Goal: Task Accomplishment & Management: Manage account settings

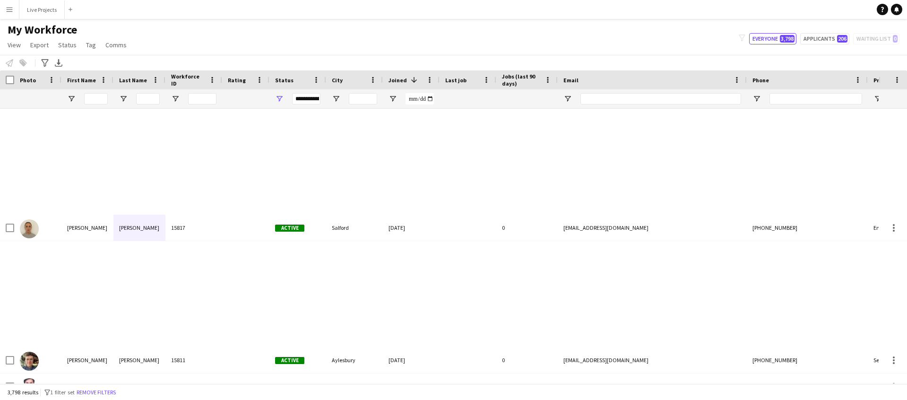
scroll to position [526, 0]
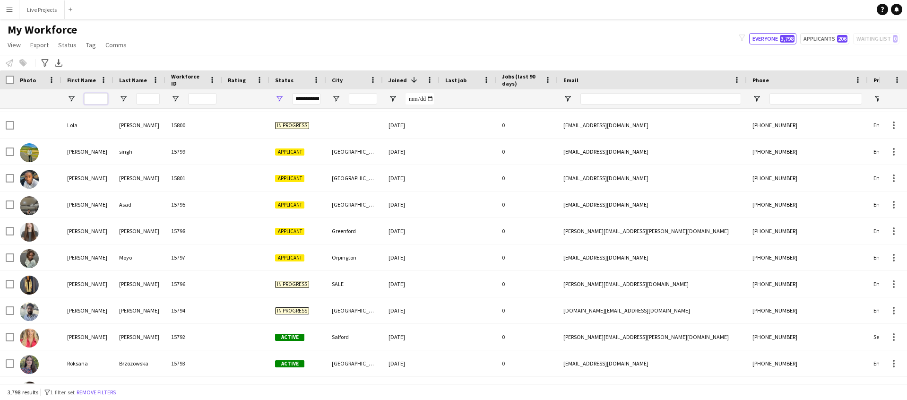
click at [95, 100] on input "First Name Filter Input" at bounding box center [96, 98] width 24 height 11
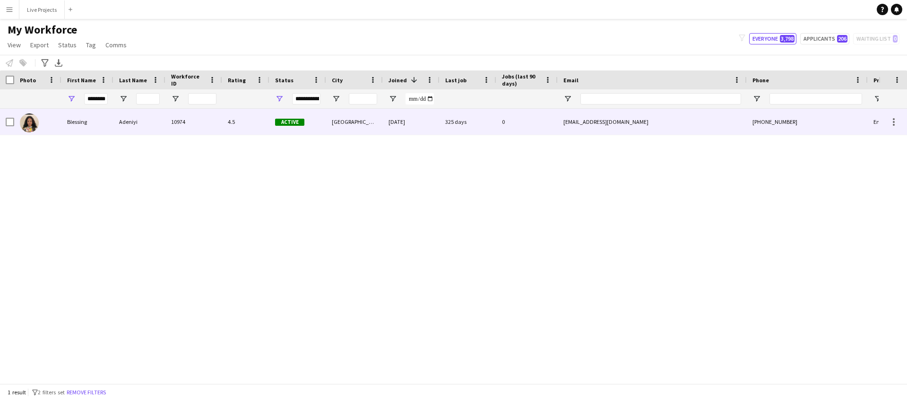
scroll to position [0, 0]
click at [79, 124] on div "Blessing" at bounding box center [87, 122] width 52 height 26
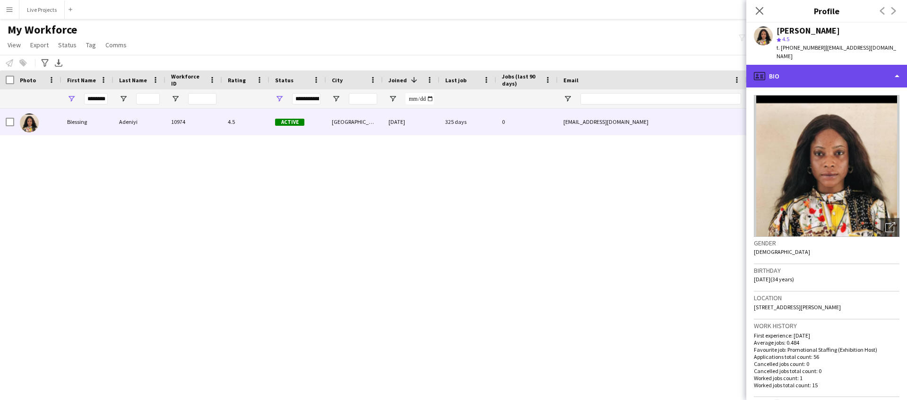
click at [818, 68] on div "profile Bio" at bounding box center [827, 76] width 161 height 23
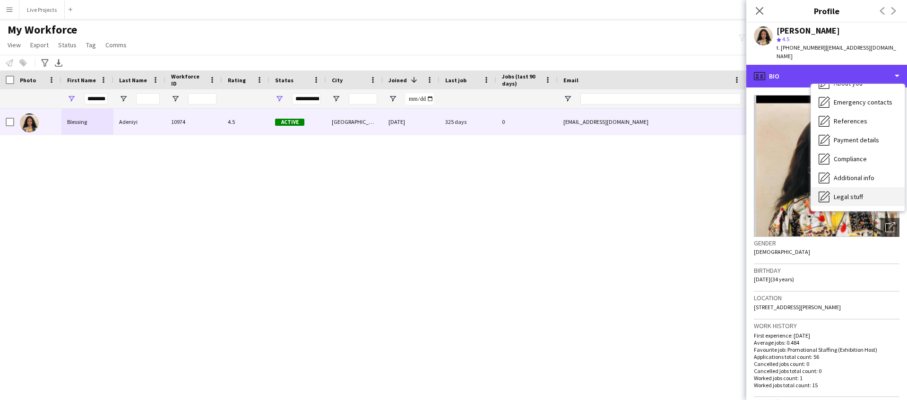
scroll to position [73, 0]
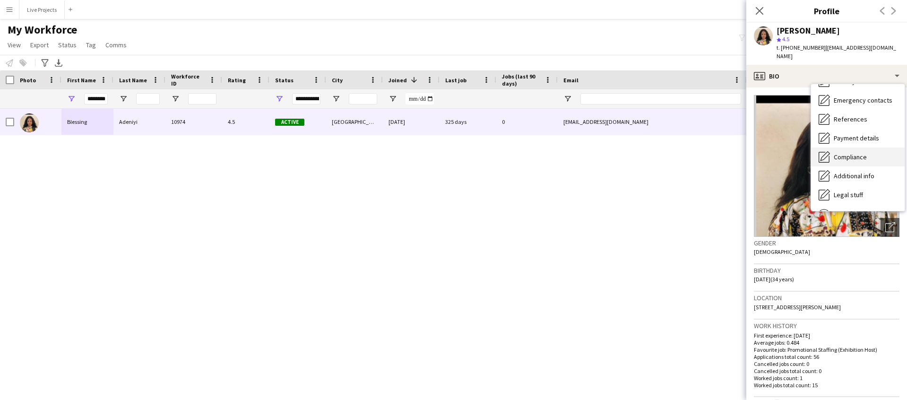
click at [842, 153] on span "Compliance" at bounding box center [850, 157] width 33 height 9
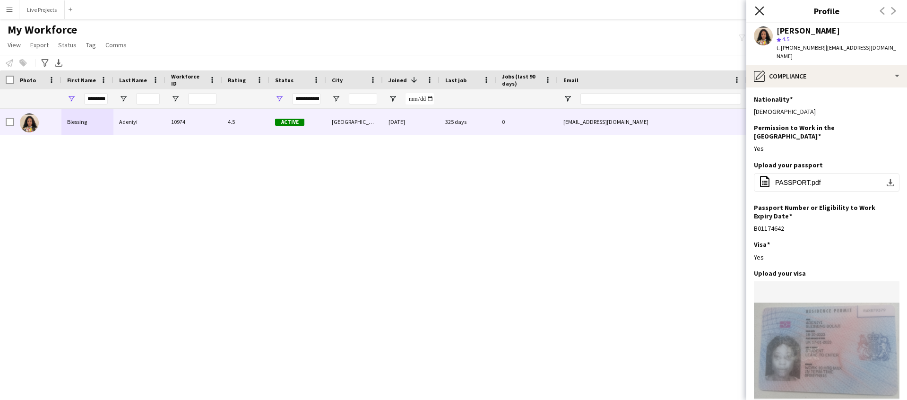
click at [760, 6] on icon "Close pop-in" at bounding box center [759, 10] width 9 height 9
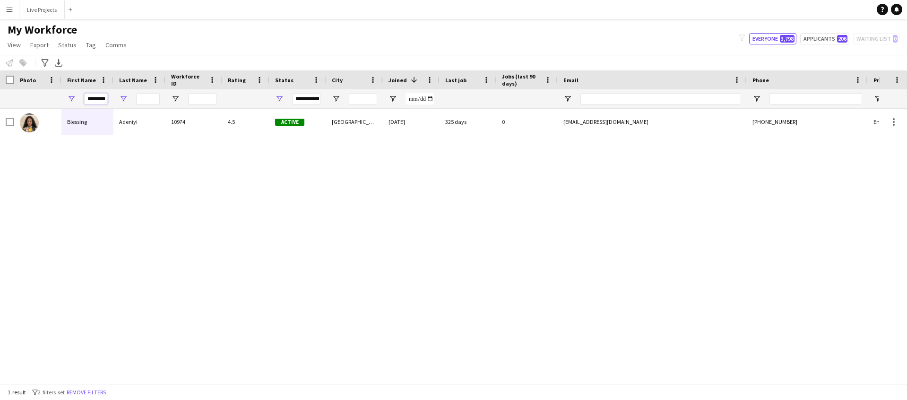
scroll to position [0, 0]
drag, startPoint x: 88, startPoint y: 97, endPoint x: 123, endPoint y: 98, distance: 35.5
click at [123, 98] on div "********" at bounding box center [512, 98] width 1025 height 19
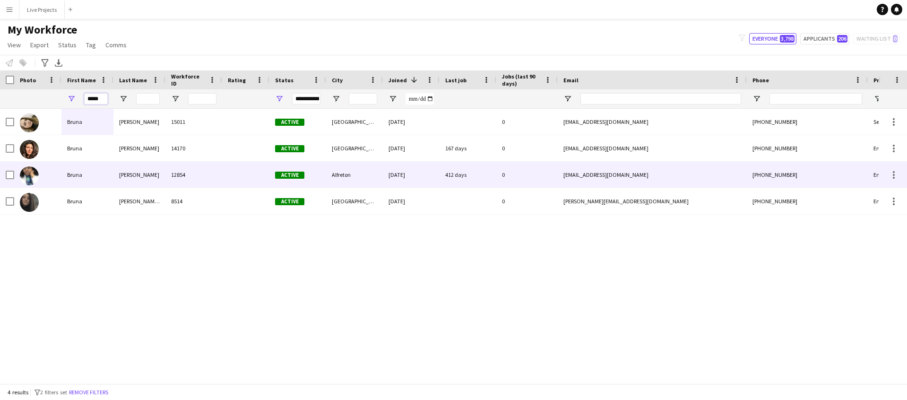
type input "*****"
click at [84, 178] on div "Bruna" at bounding box center [87, 175] width 52 height 26
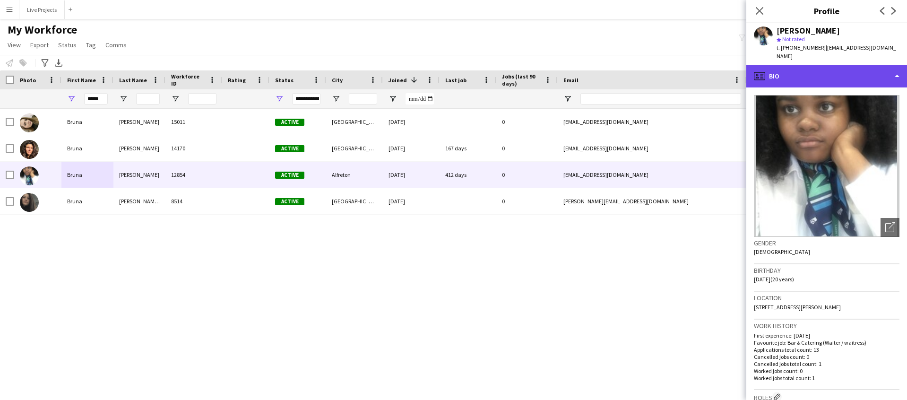
click at [869, 78] on div "profile Bio" at bounding box center [827, 76] width 161 height 23
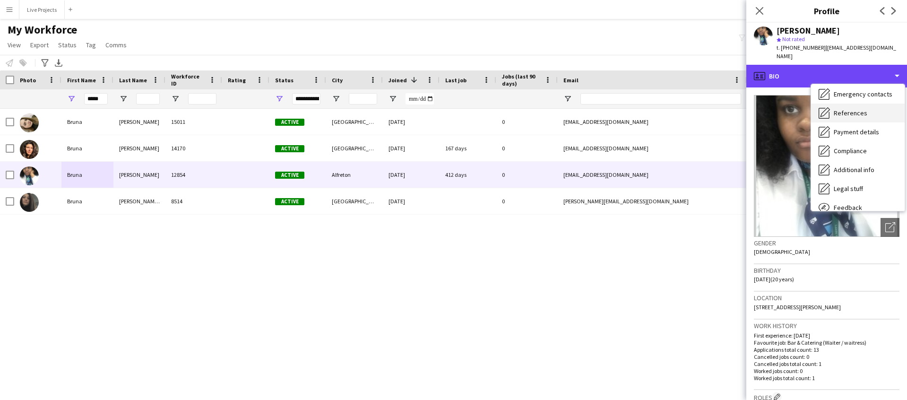
scroll to position [108, 0]
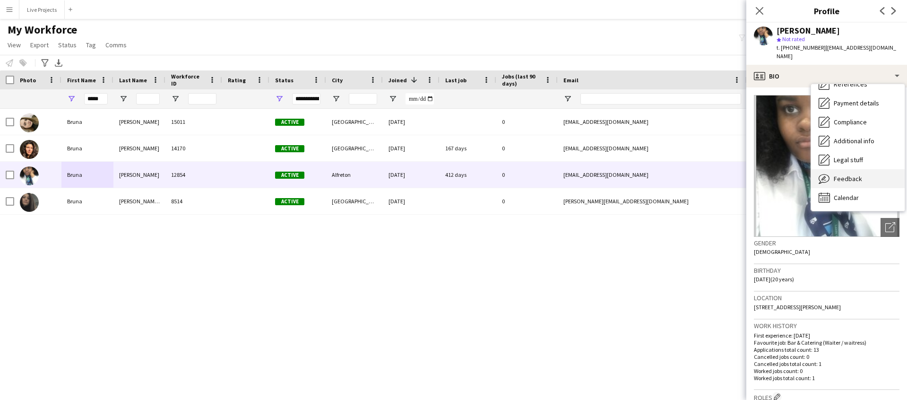
click at [855, 180] on span "Feedback" at bounding box center [848, 178] width 28 height 9
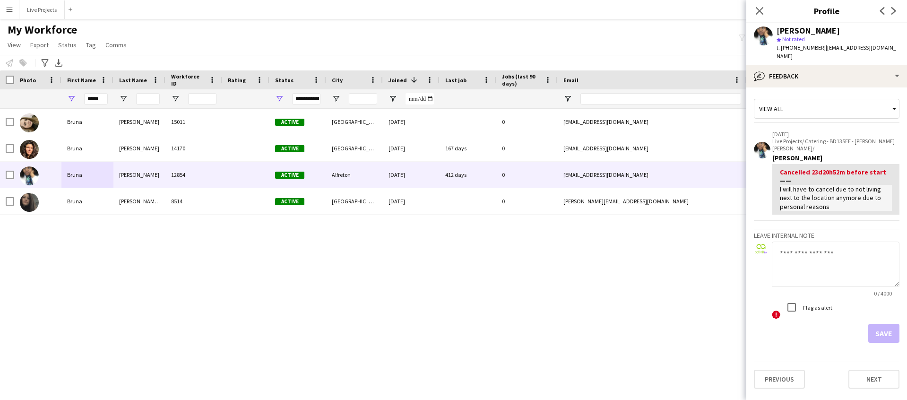
click at [810, 259] on textarea at bounding box center [836, 264] width 128 height 45
type textarea "**********"
click at [879, 325] on button "Save" at bounding box center [883, 333] width 31 height 19
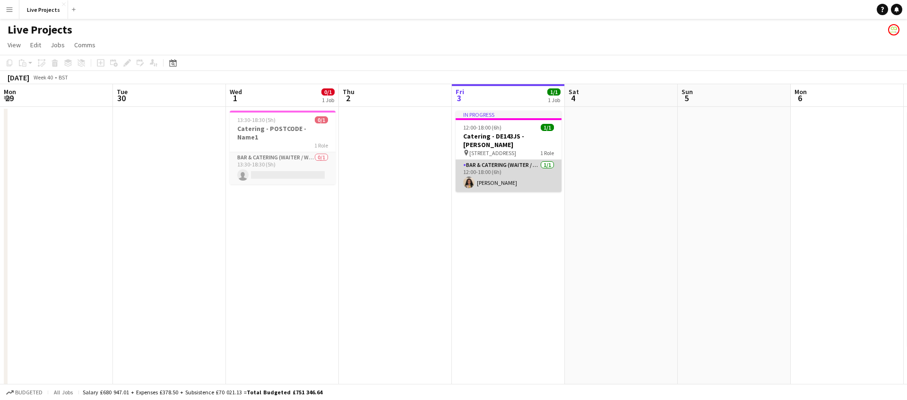
scroll to position [0, 273]
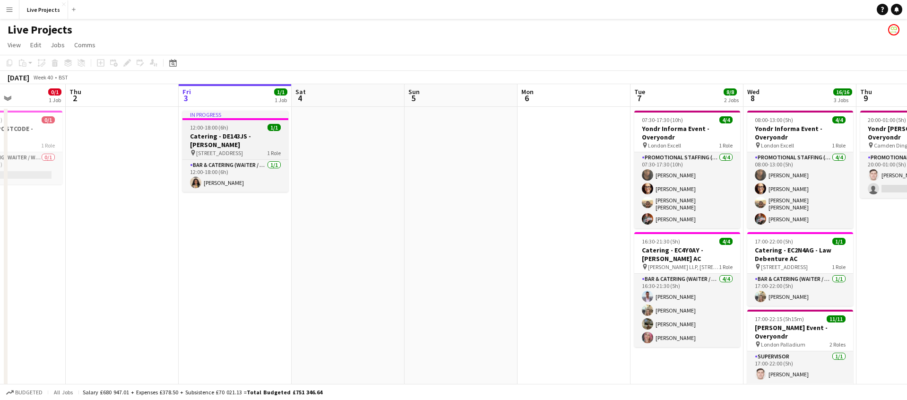
click at [253, 138] on h3 "Catering - DE143JS - Trevor CL" at bounding box center [235, 140] width 106 height 17
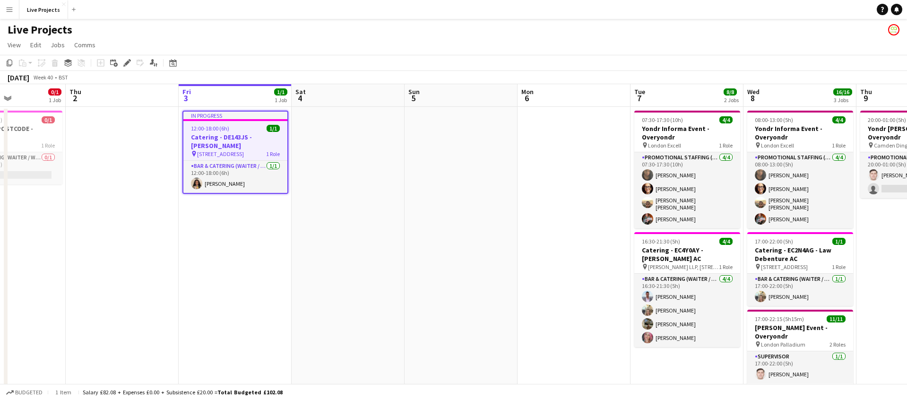
drag, startPoint x: 128, startPoint y: 63, endPoint x: 136, endPoint y: 71, distance: 11.7
click at [128, 63] on icon at bounding box center [126, 63] width 5 height 5
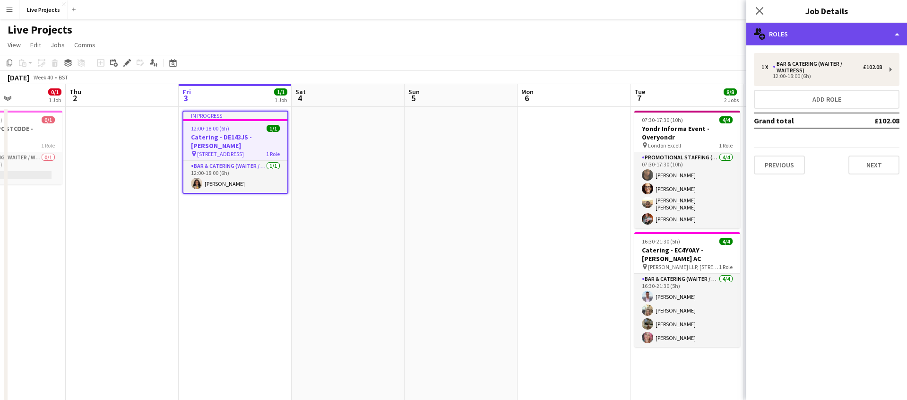
click at [805, 33] on div "multiple-users-add Roles" at bounding box center [827, 34] width 161 height 23
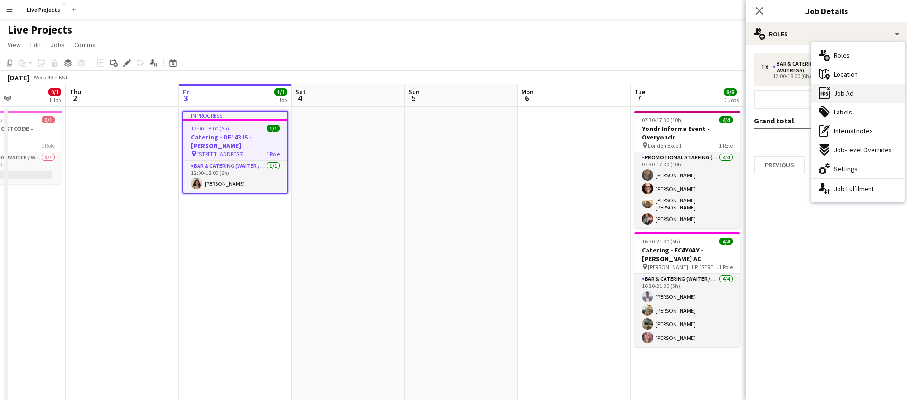
click at [864, 93] on div "ads-window Job Ad" at bounding box center [858, 93] width 94 height 19
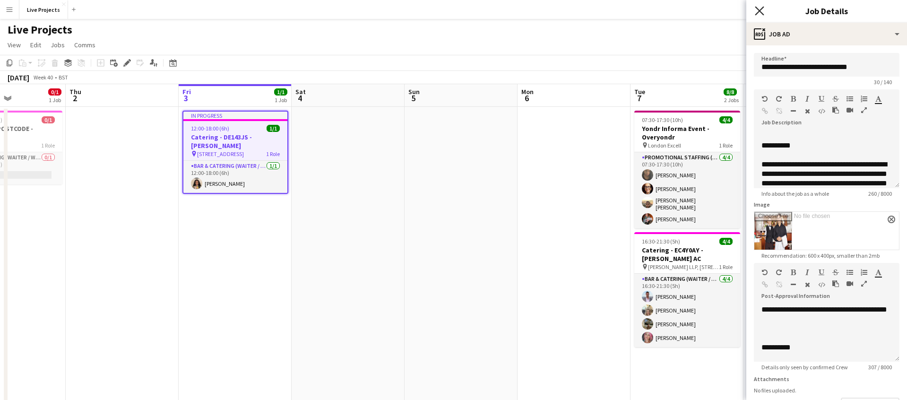
click at [764, 12] on div "Close pop-in" at bounding box center [760, 11] width 26 height 22
drag, startPoint x: 762, startPoint y: 11, endPoint x: 761, endPoint y: 17, distance: 5.3
click at [762, 11] on icon "Close pop-in" at bounding box center [760, 11] width 8 height 8
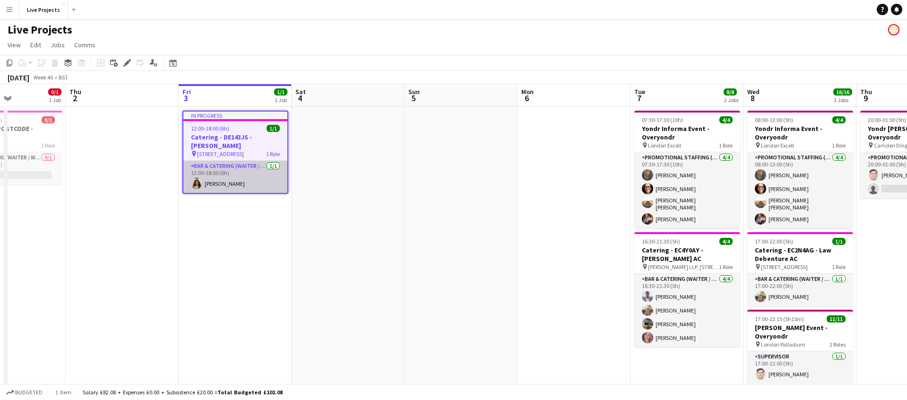
click at [254, 165] on app-card-role "Bar & Catering (Waiter / waitress) 1/1 12:00-18:00 (6h) Blessing Adeniyi" at bounding box center [235, 177] width 104 height 32
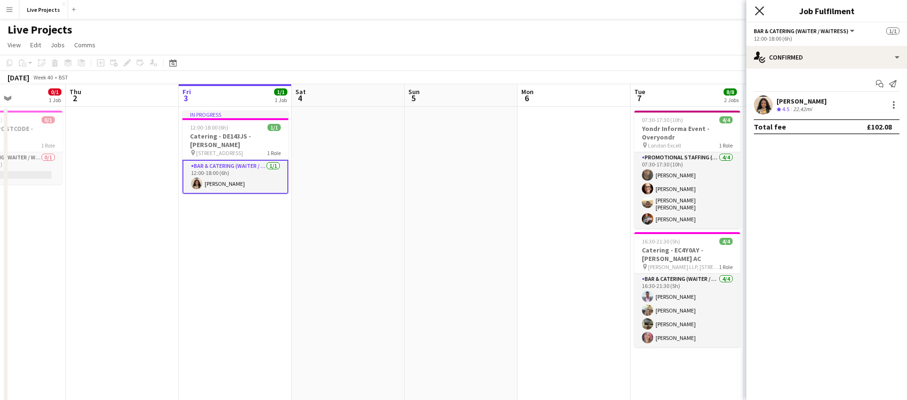
click at [760, 15] on icon "Close pop-in" at bounding box center [759, 10] width 9 height 9
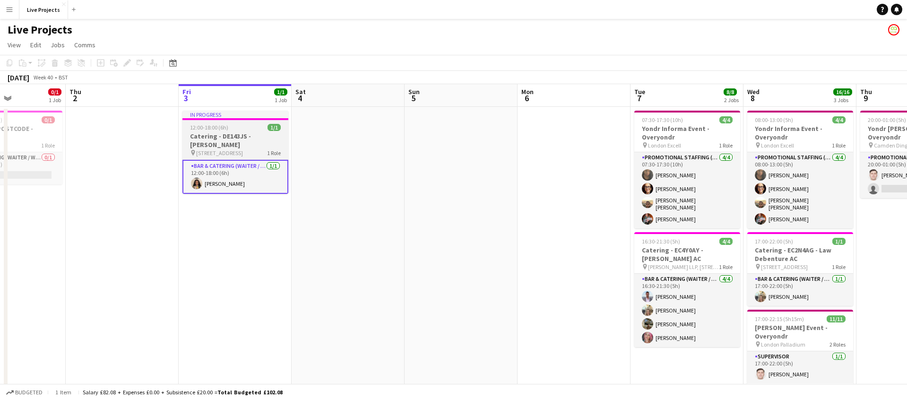
click at [233, 136] on h3 "Catering - DE143JS - Trevor CL" at bounding box center [235, 140] width 106 height 17
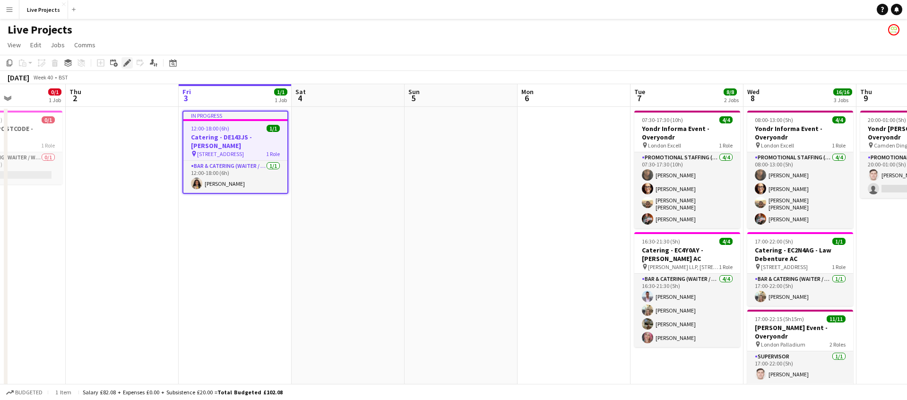
click at [128, 63] on icon at bounding box center [126, 63] width 5 height 5
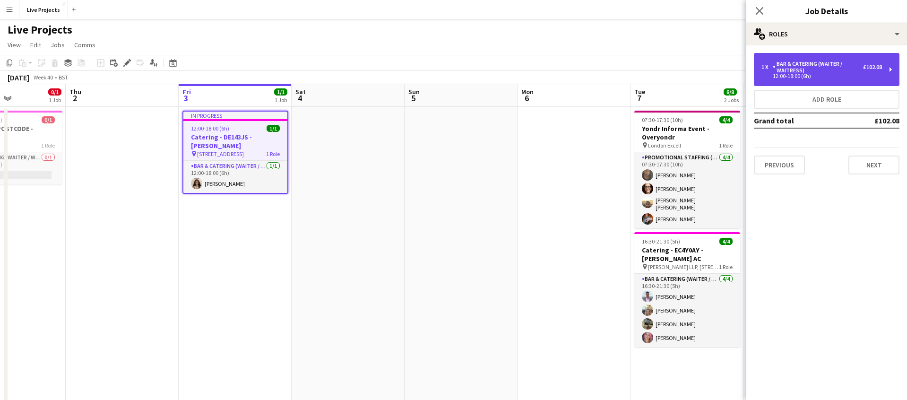
click at [815, 72] on div "Bar & Catering (Waiter / waitress)" at bounding box center [818, 67] width 90 height 13
